Goal: Check status: Check status

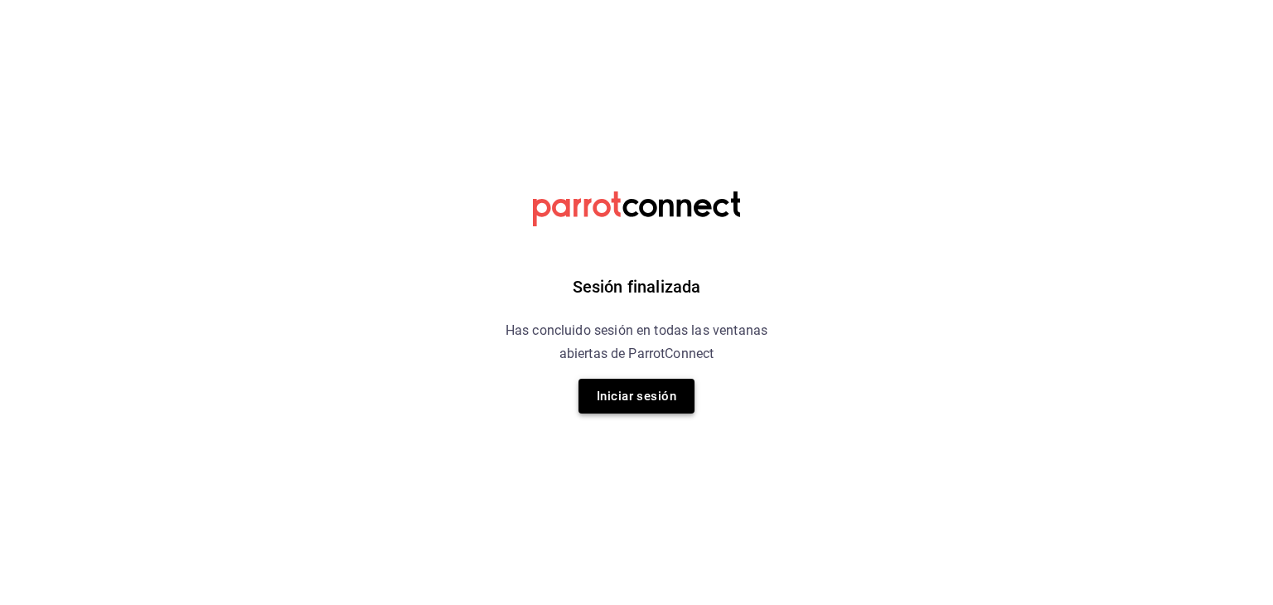
click at [637, 405] on button "Iniciar sesión" at bounding box center [637, 396] width 116 height 35
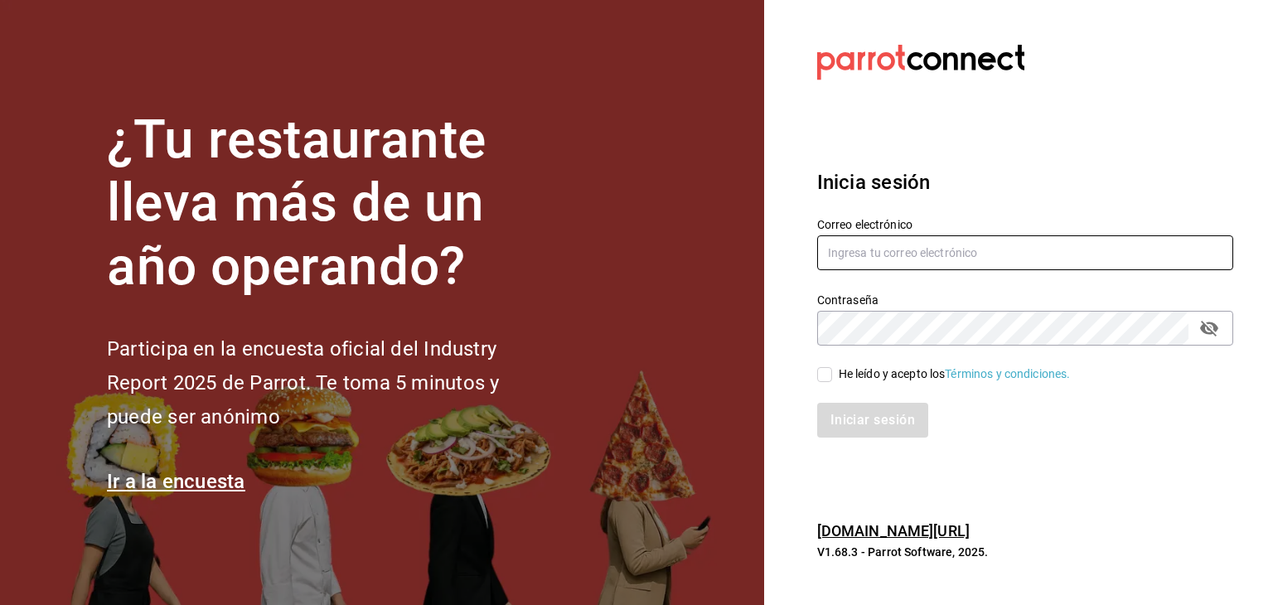
type input "josealejandrovillazavala@gmail.com"
click at [832, 378] on span "He leído y acepto los Términos y condiciones." at bounding box center [951, 374] width 239 height 17
click at [832, 378] on input "He leído y acepto los Términos y condiciones." at bounding box center [824, 374] width 15 height 15
checkbox input "true"
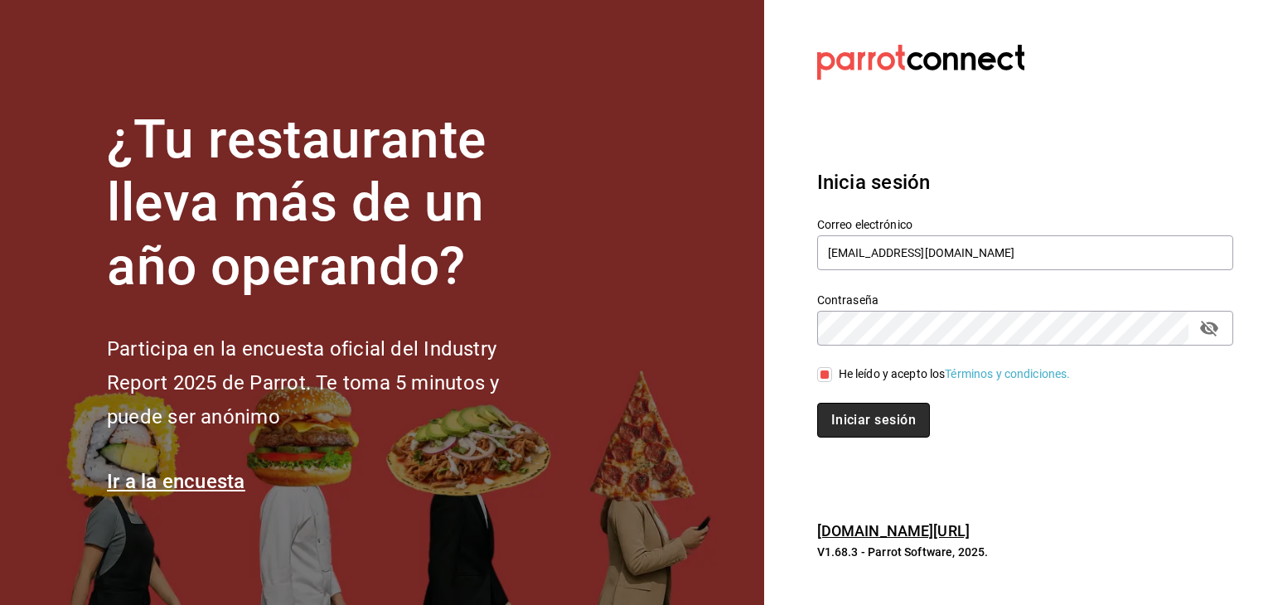
click at [870, 424] on button "Iniciar sesión" at bounding box center [873, 420] width 113 height 35
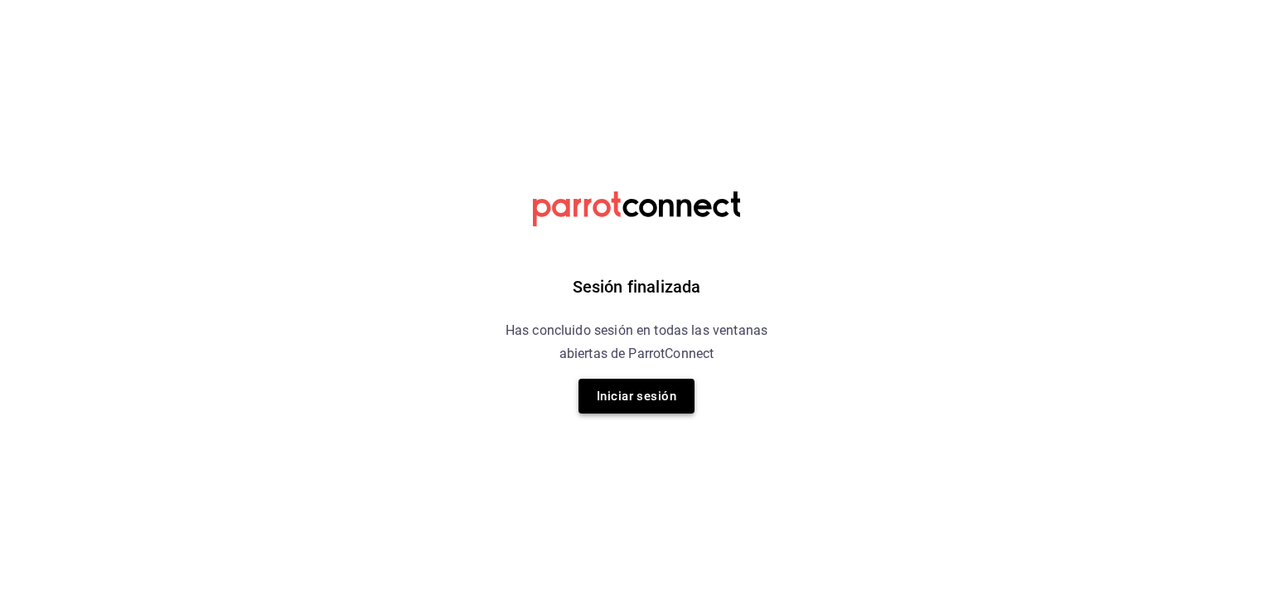
click at [666, 389] on button "Iniciar sesión" at bounding box center [637, 396] width 116 height 35
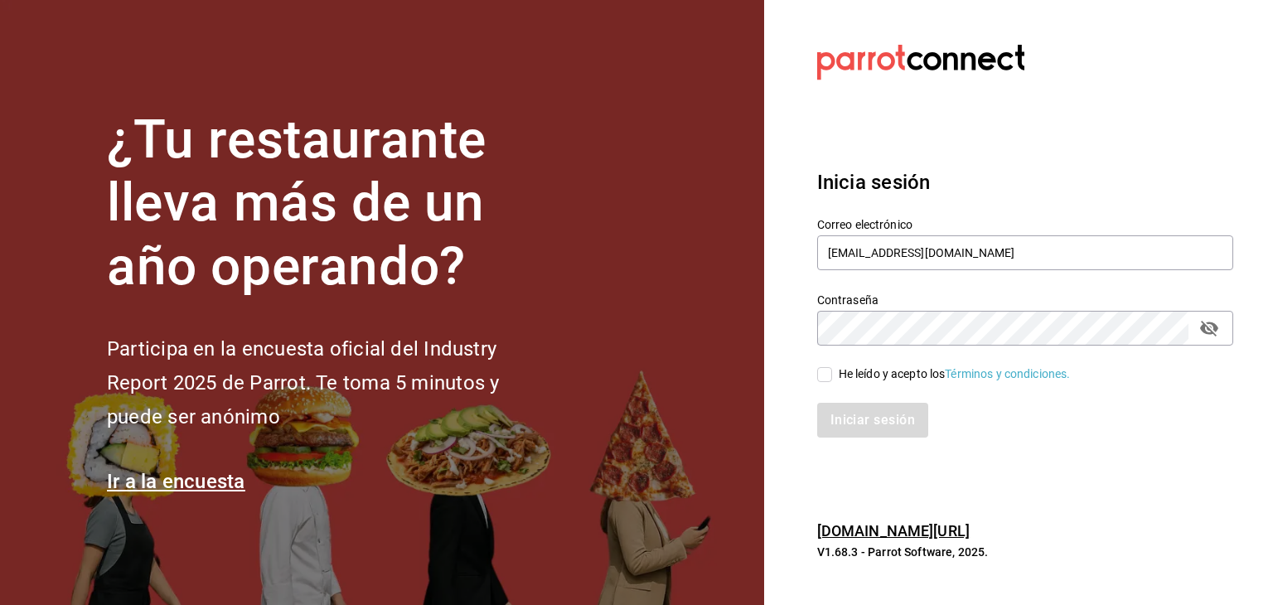
click at [819, 376] on input "He leído y acepto los Términos y condiciones." at bounding box center [824, 374] width 15 height 15
checkbox input "true"
click at [870, 415] on button "Iniciar sesión" at bounding box center [873, 420] width 113 height 35
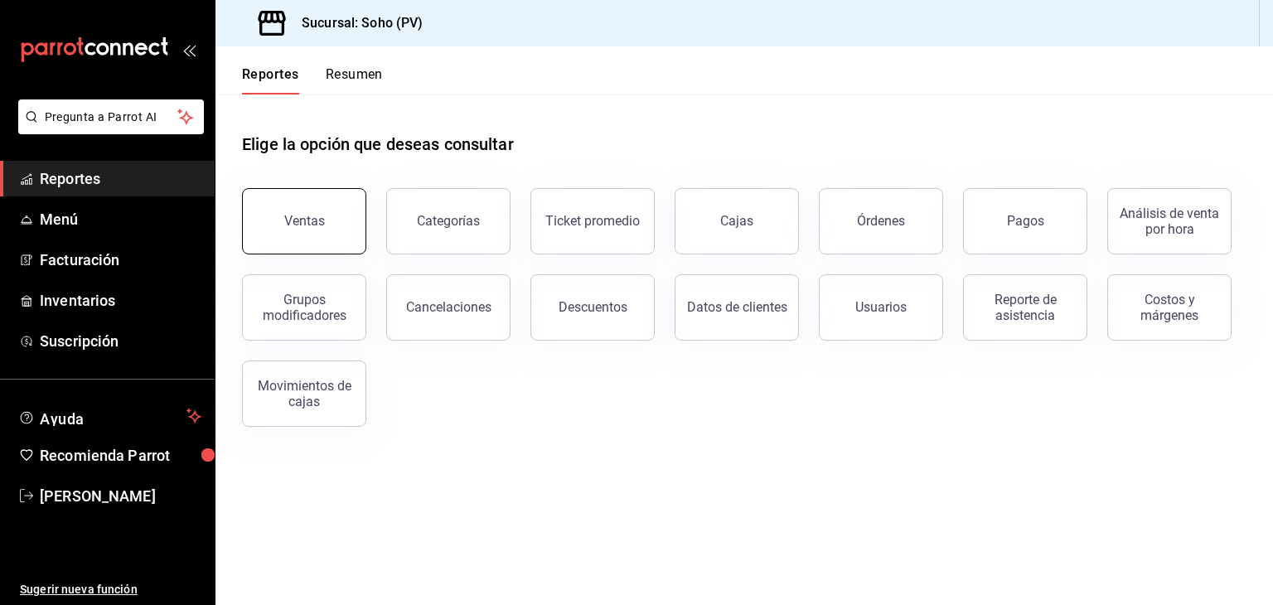
click at [301, 228] on div "Ventas" at bounding box center [304, 221] width 41 height 16
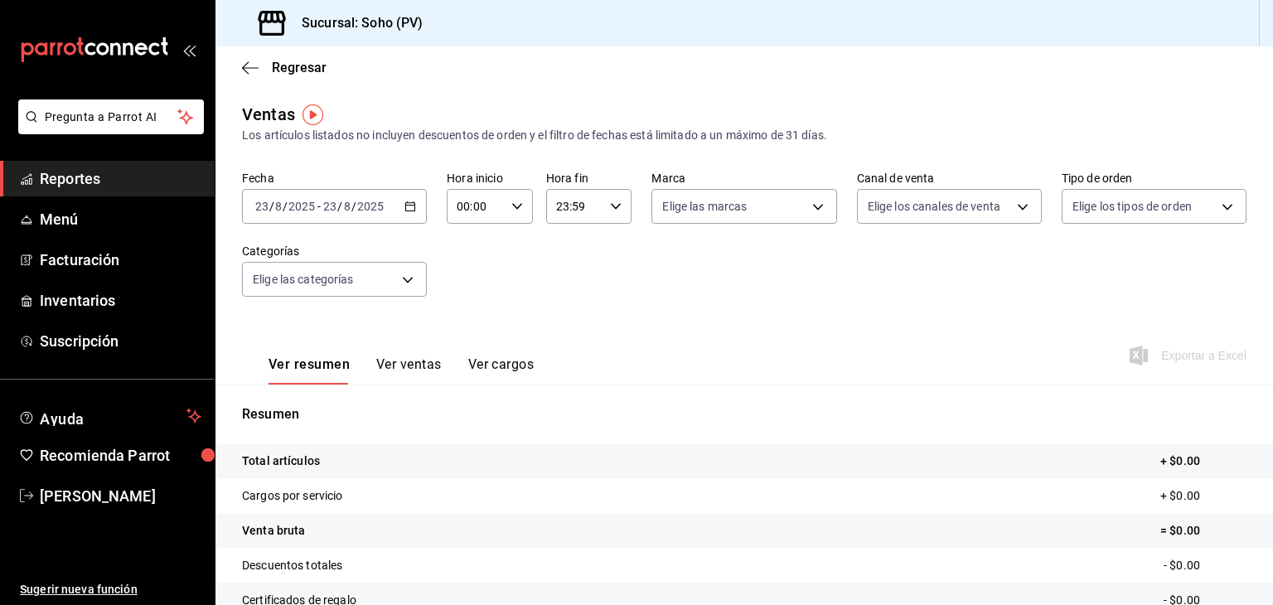
click at [405, 201] on icon "button" at bounding box center [411, 207] width 12 height 12
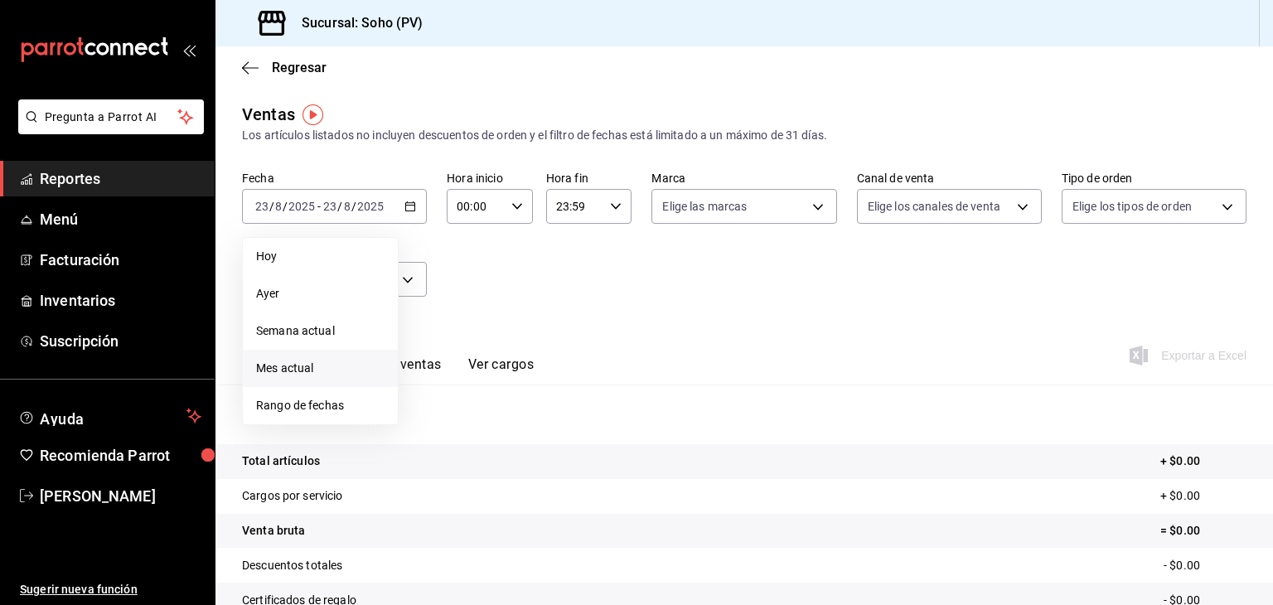
click at [325, 366] on span "Mes actual" at bounding box center [320, 368] width 128 height 17
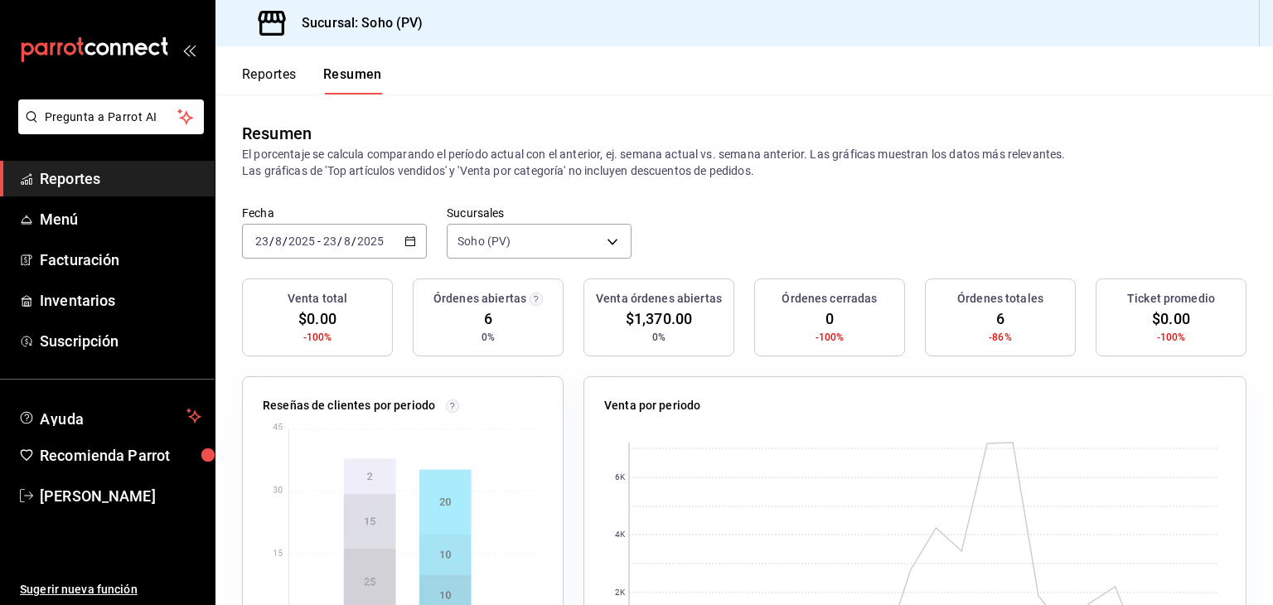
click at [74, 176] on span "Reportes" at bounding box center [121, 178] width 162 height 22
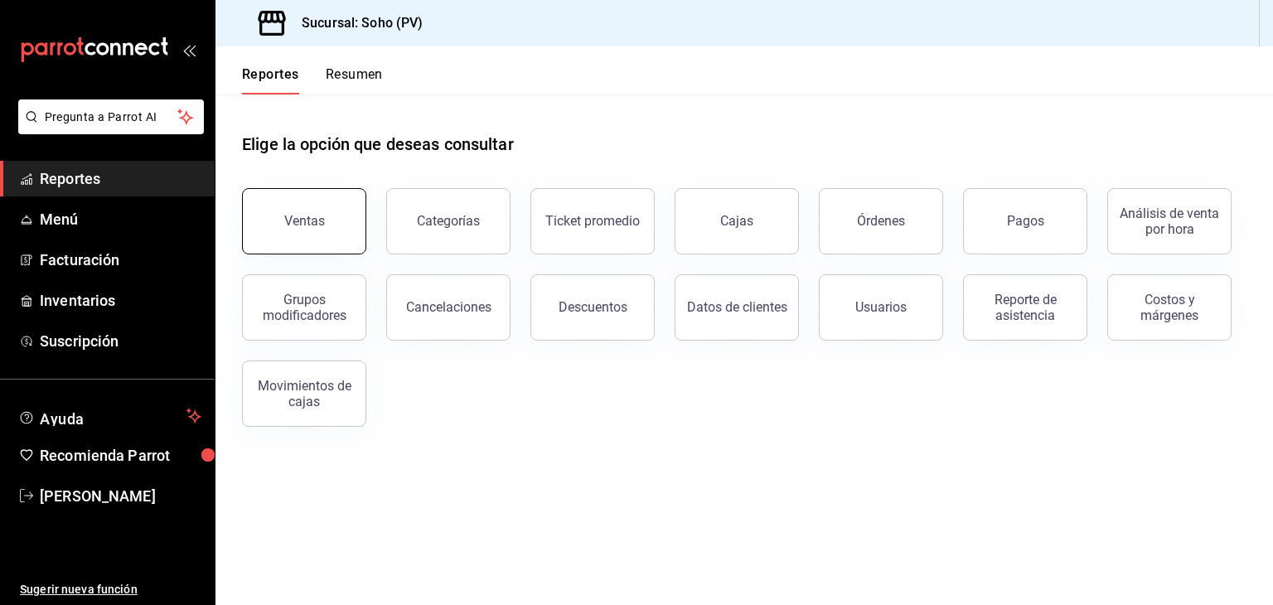
click at [326, 233] on button "Ventas" at bounding box center [304, 221] width 124 height 66
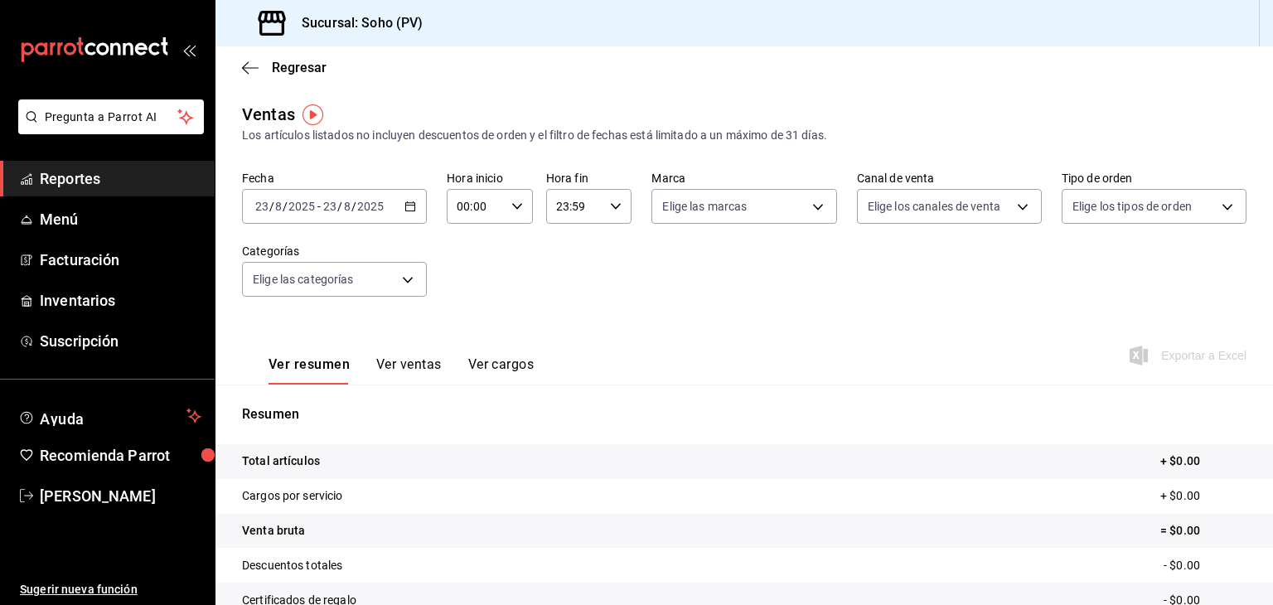
click at [406, 206] on \(Stroke\) "button" at bounding box center [410, 205] width 9 height 1
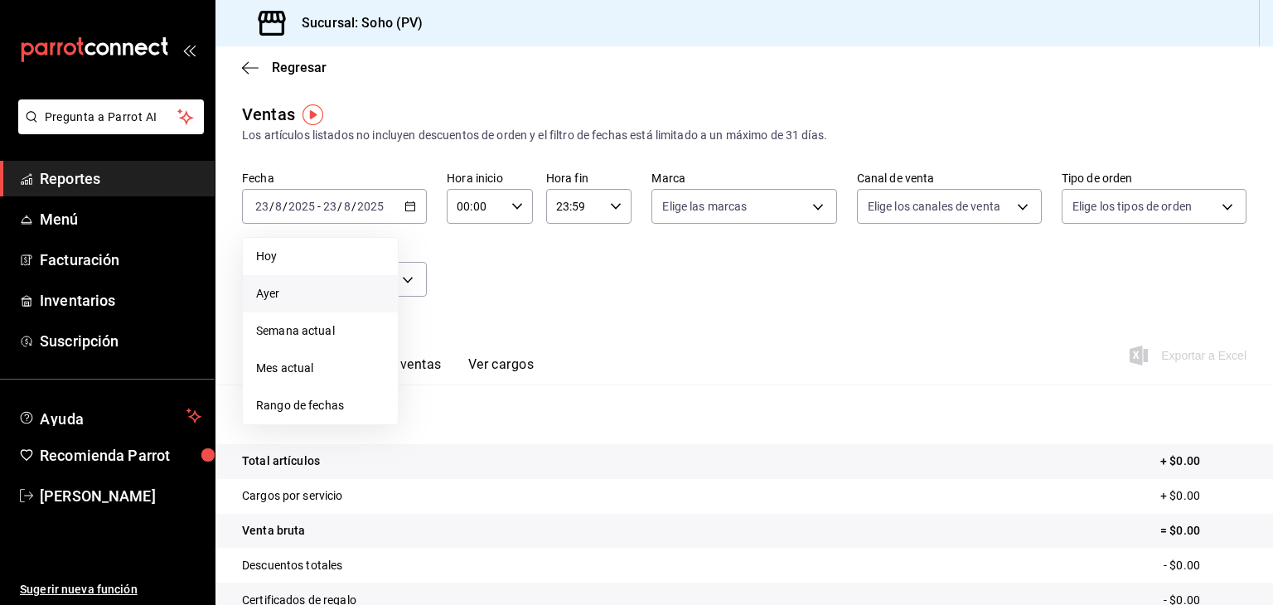
click at [308, 304] on li "Ayer" at bounding box center [320, 293] width 155 height 37
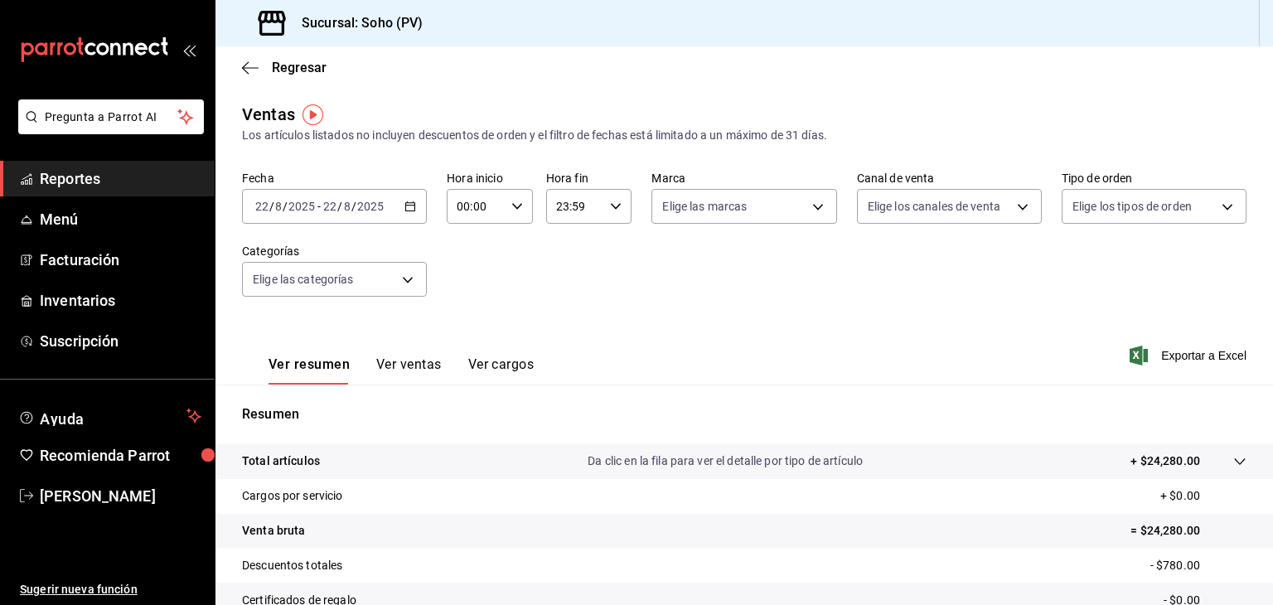
click at [408, 206] on icon "button" at bounding box center [411, 207] width 12 height 12
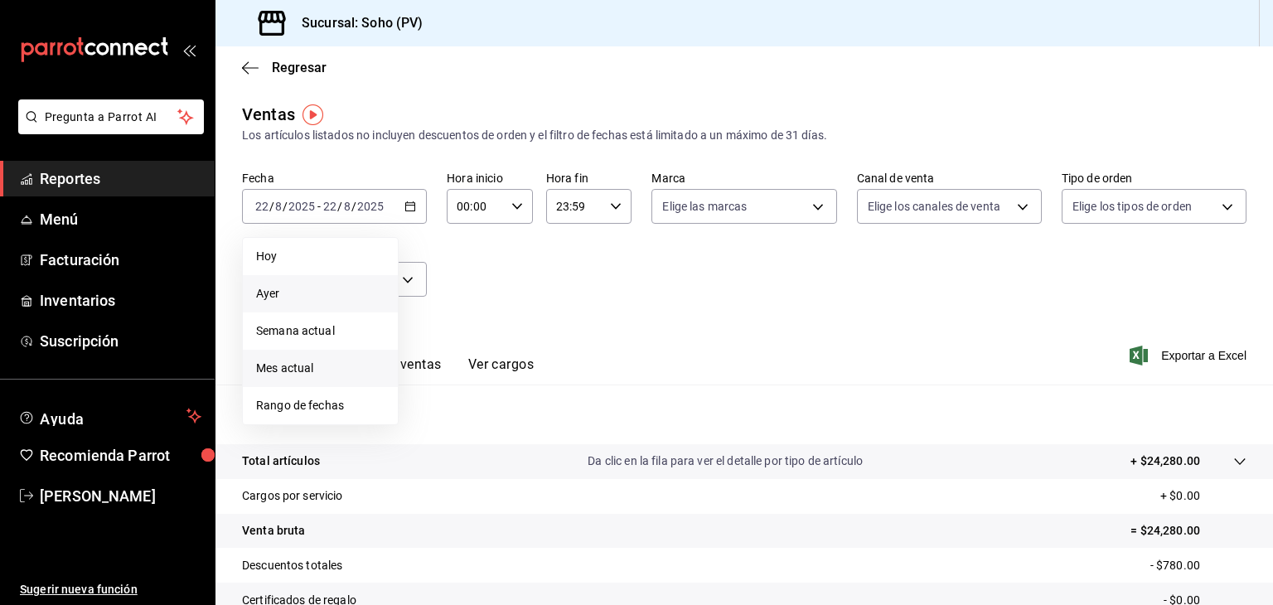
click at [308, 372] on span "Mes actual" at bounding box center [320, 368] width 128 height 17
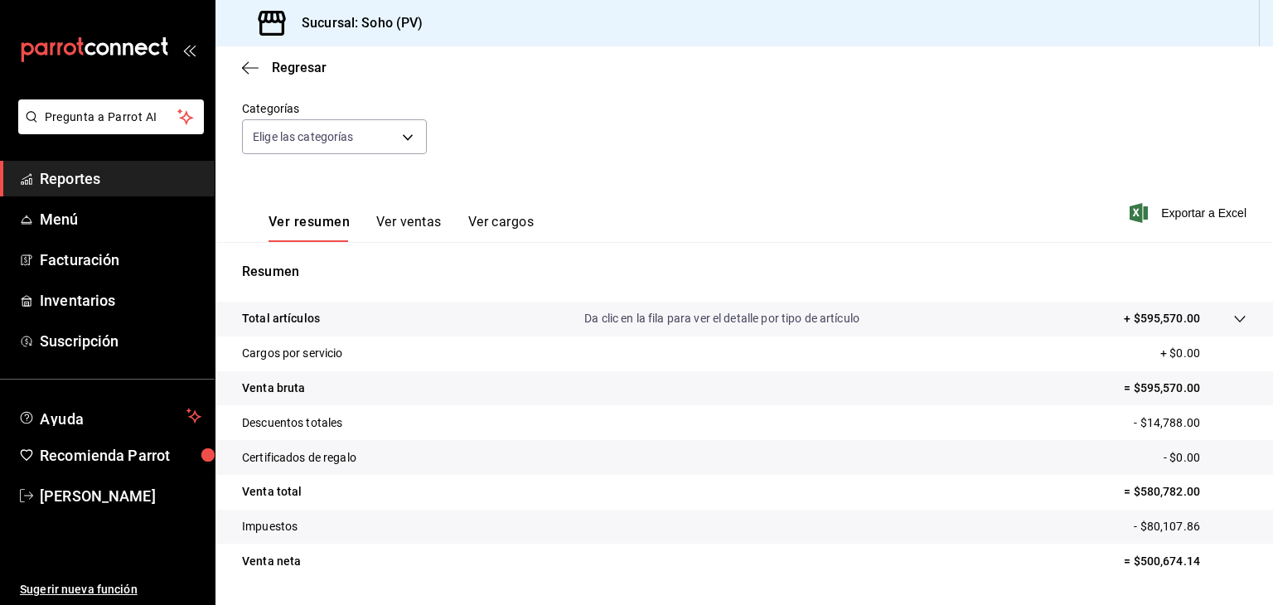
scroll to position [143, 0]
click at [773, 372] on tr "Venta bruta = $595,570.00" at bounding box center [745, 388] width 1058 height 35
